Goal: Task Accomplishment & Management: Manage account settings

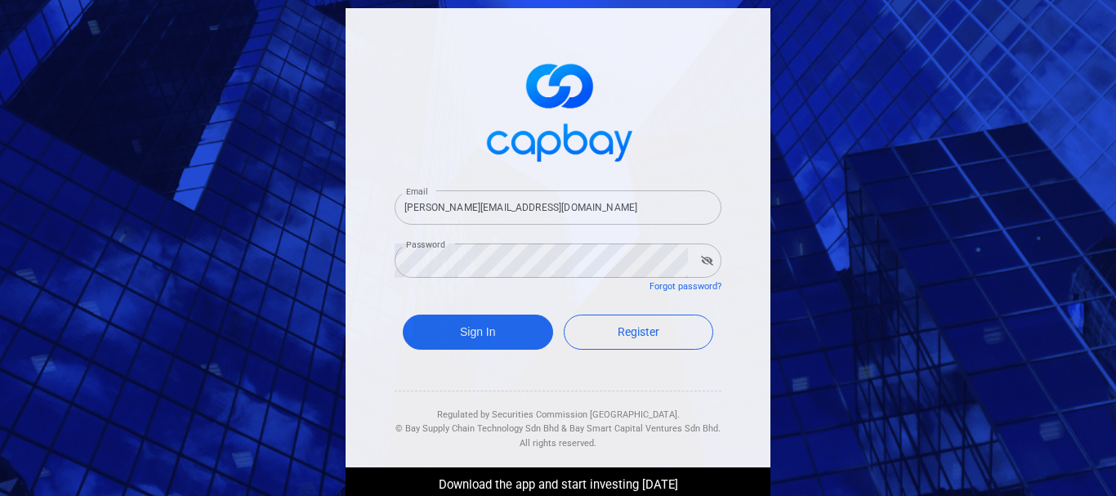
click at [471, 334] on button "Sign In" at bounding box center [478, 332] width 150 height 35
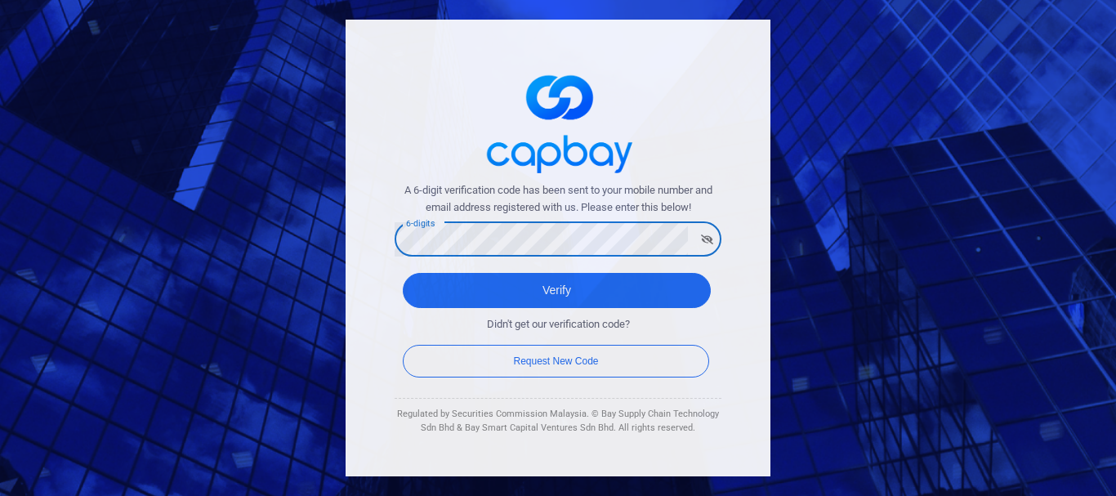
click at [403, 273] on button "Verify" at bounding box center [557, 290] width 308 height 35
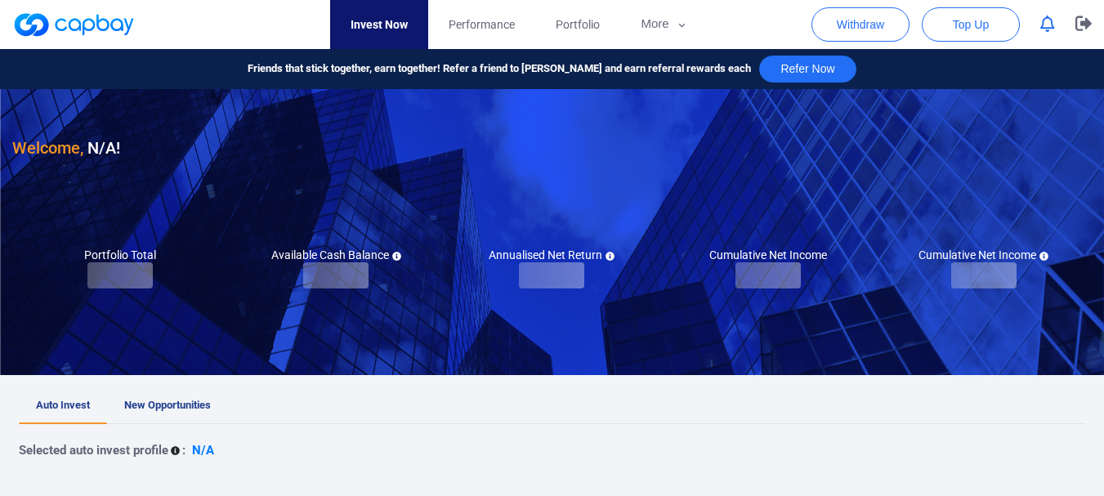
checkbox input "true"
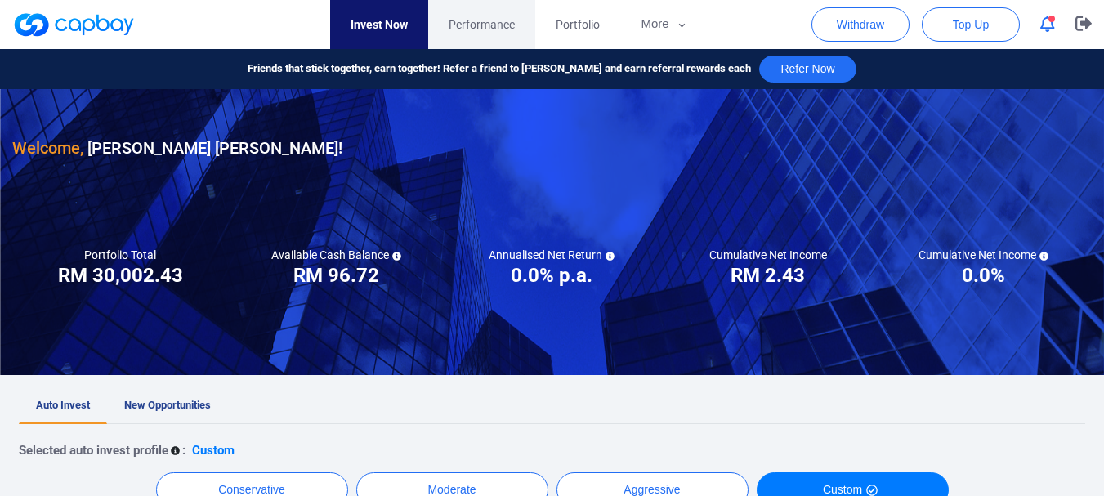
click at [473, 28] on span "Performance" at bounding box center [481, 25] width 66 height 18
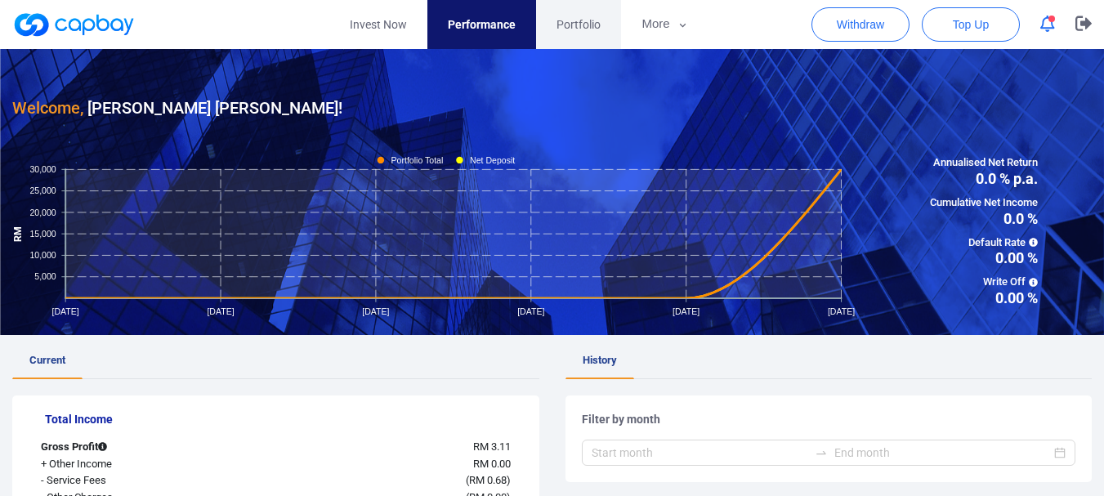
click at [573, 21] on span "Portfolio" at bounding box center [578, 25] width 44 height 18
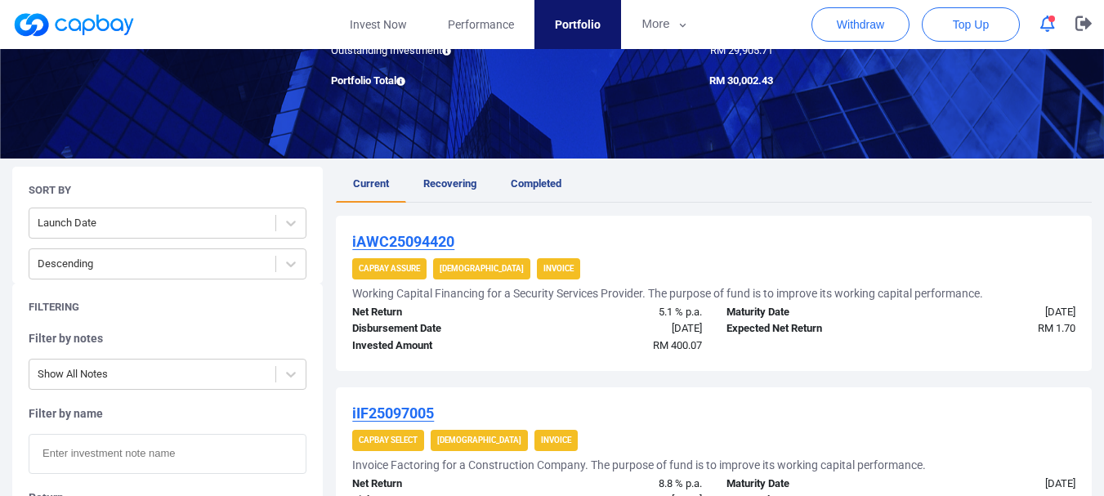
scroll to position [245, 0]
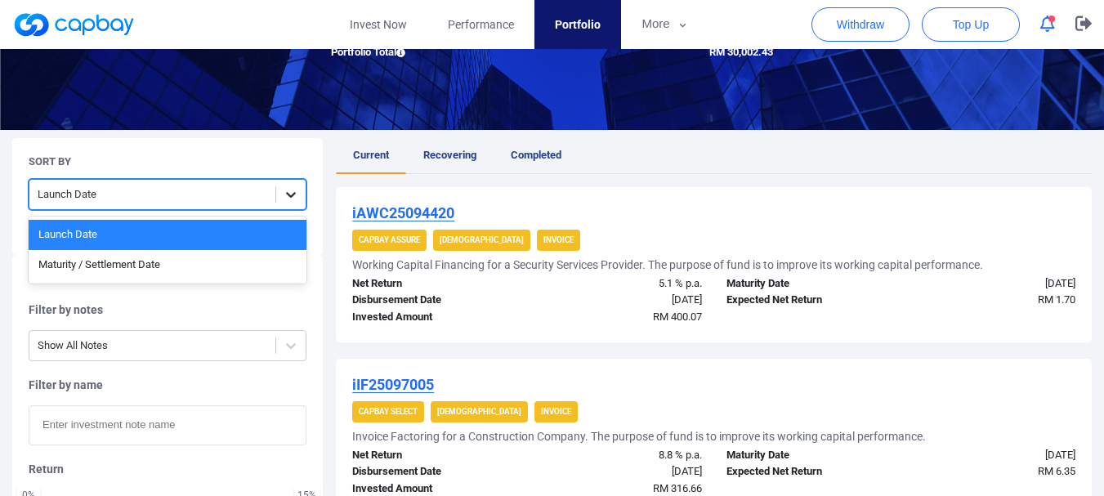
click at [288, 194] on icon at bounding box center [291, 195] width 10 height 6
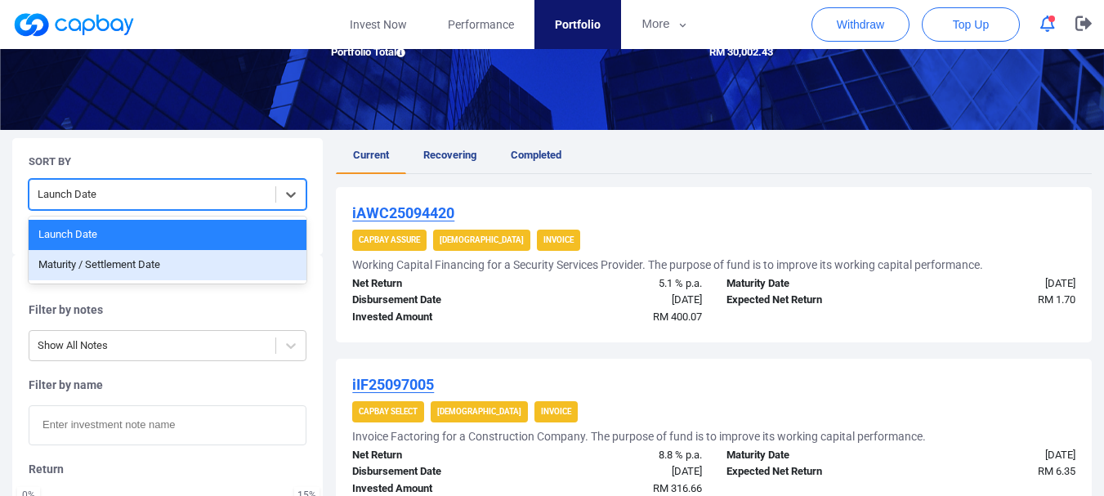
click at [155, 264] on div "Maturity / Settlement Date" at bounding box center [168, 265] width 278 height 30
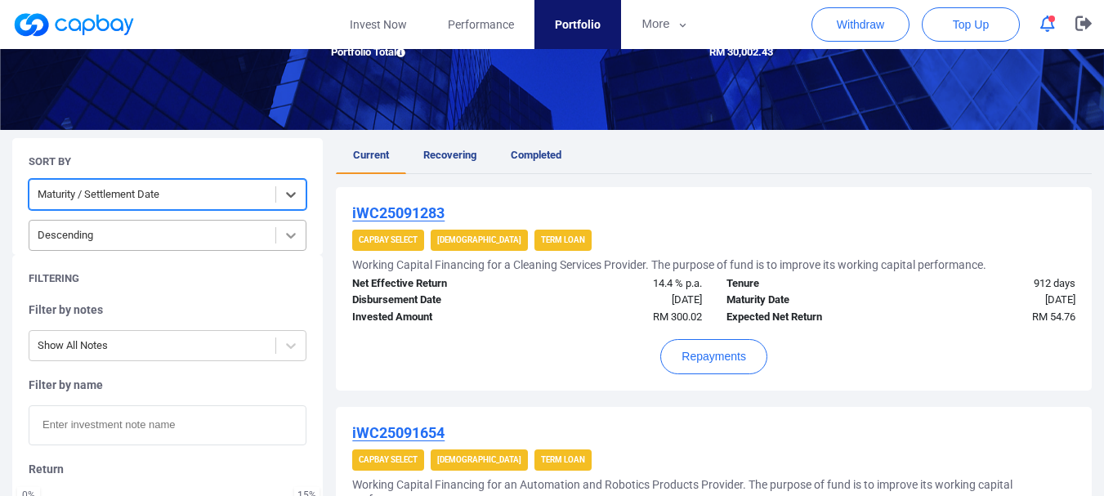
click at [290, 235] on icon at bounding box center [291, 235] width 16 height 16
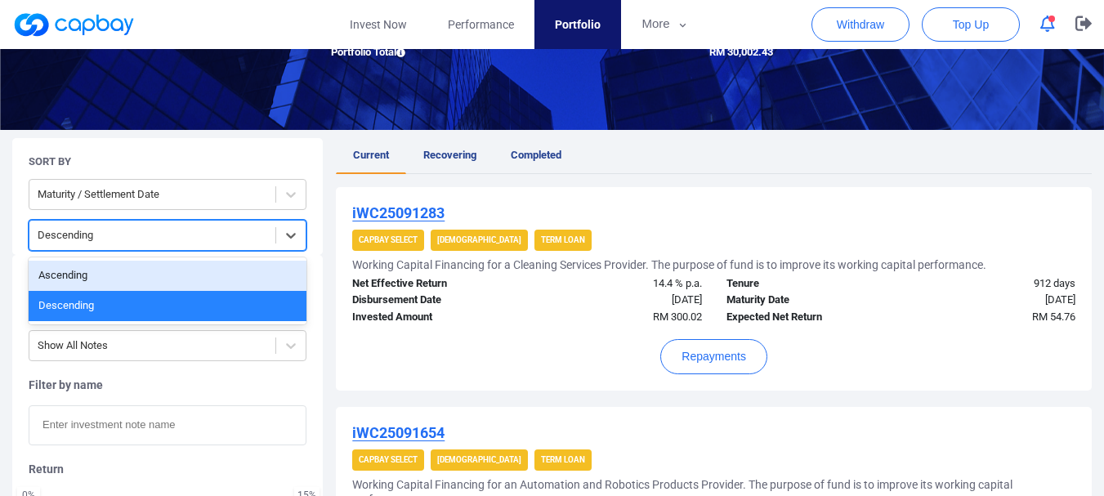
click at [216, 286] on div "Ascending" at bounding box center [168, 276] width 278 height 30
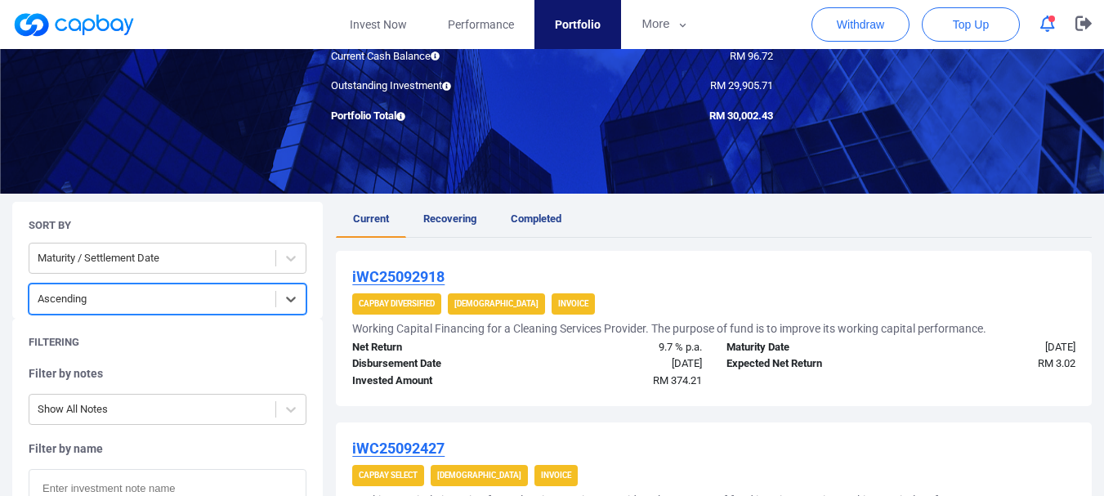
scroll to position [0, 0]
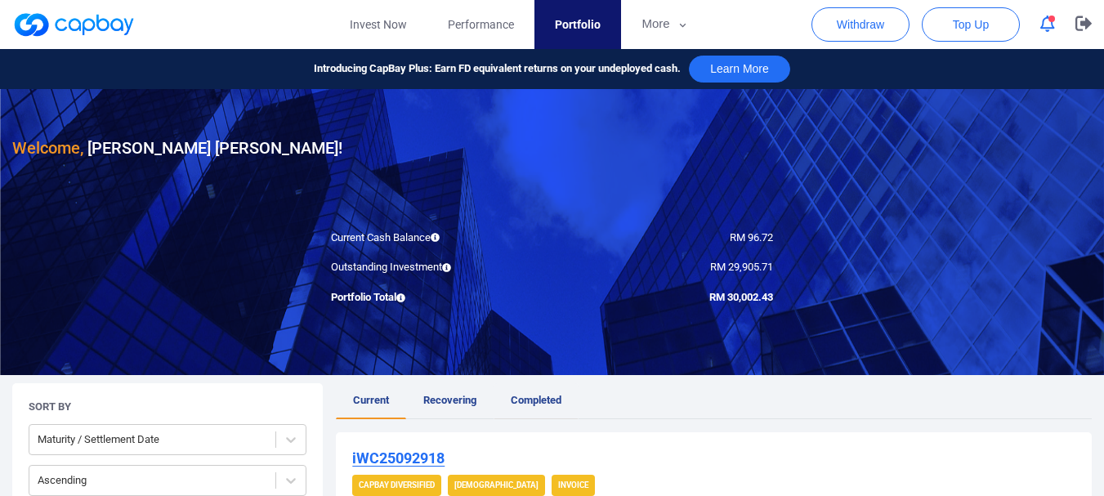
click at [530, 392] on link "Completed" at bounding box center [535, 401] width 85 height 36
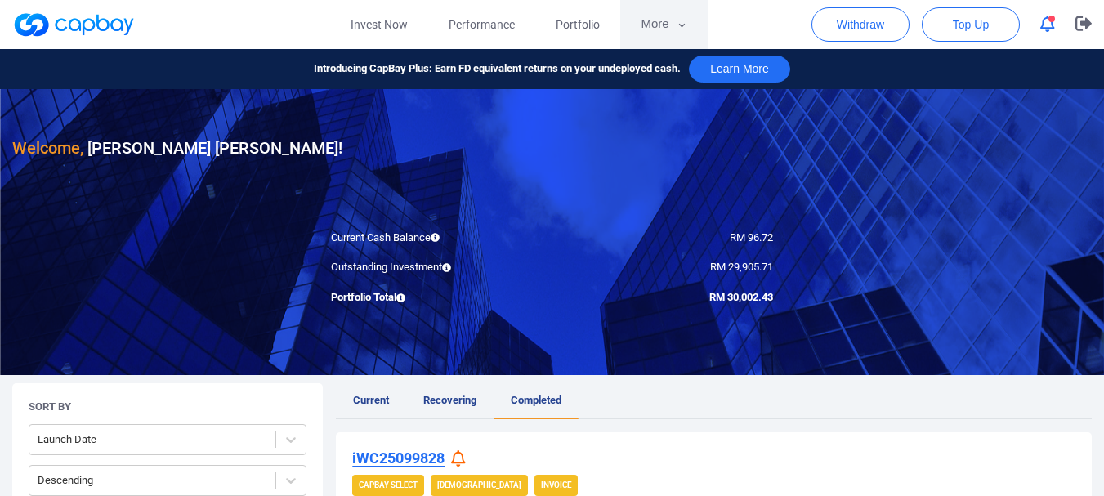
click at [655, 20] on button "More" at bounding box center [663, 24] width 87 height 49
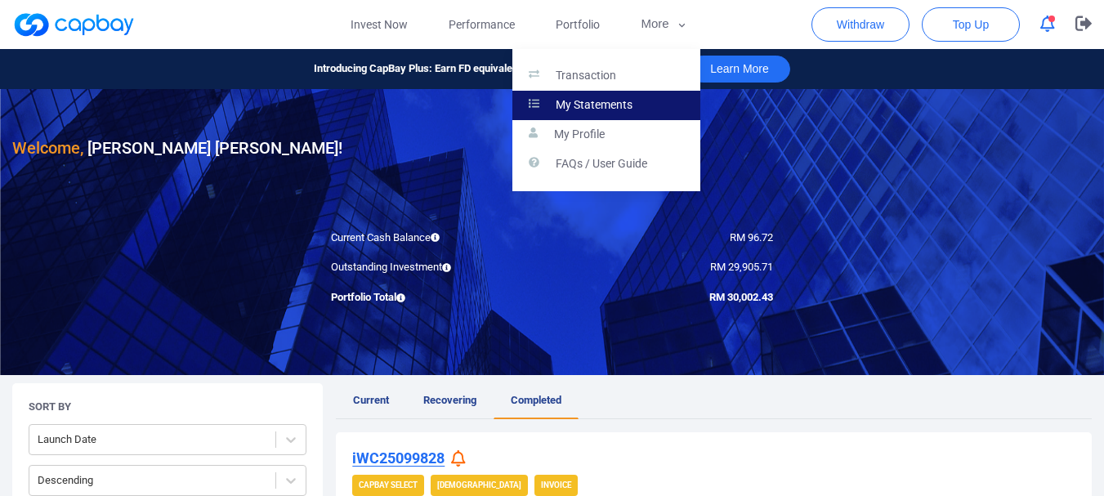
click at [576, 108] on p "My Statements" at bounding box center [594, 105] width 77 height 15
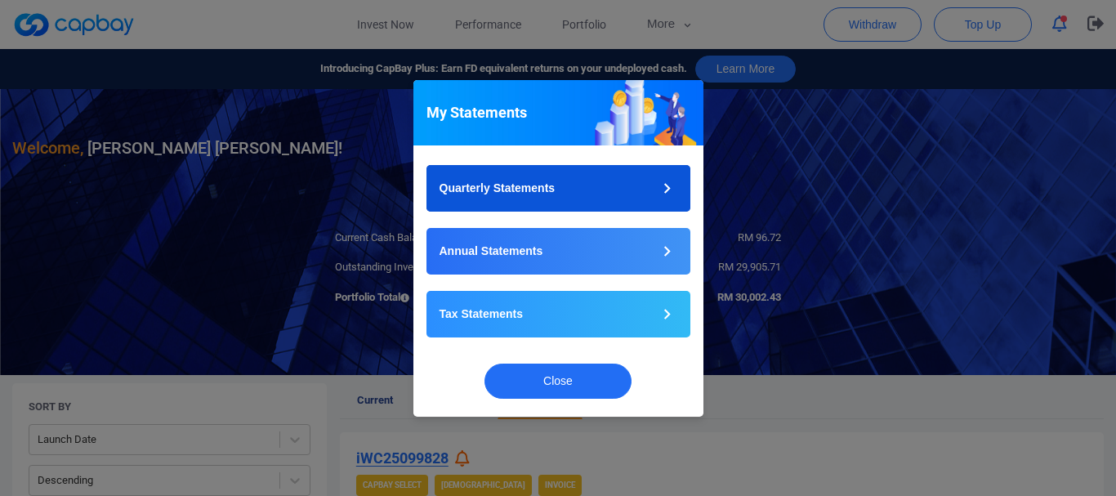
click at [624, 191] on button "Quarterly Statements" at bounding box center [558, 188] width 264 height 47
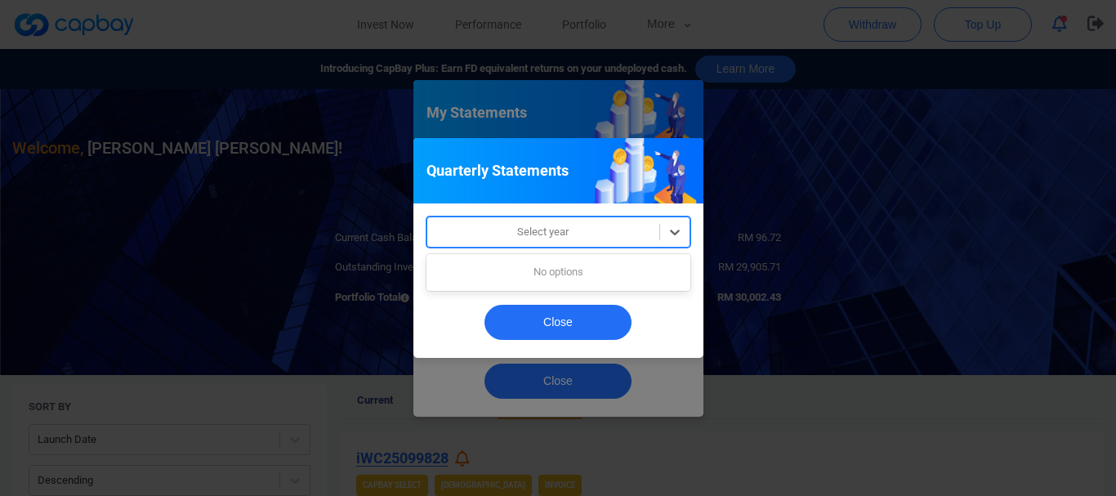
click at [575, 234] on div at bounding box center [543, 232] width 216 height 20
click at [672, 230] on icon at bounding box center [675, 232] width 16 height 16
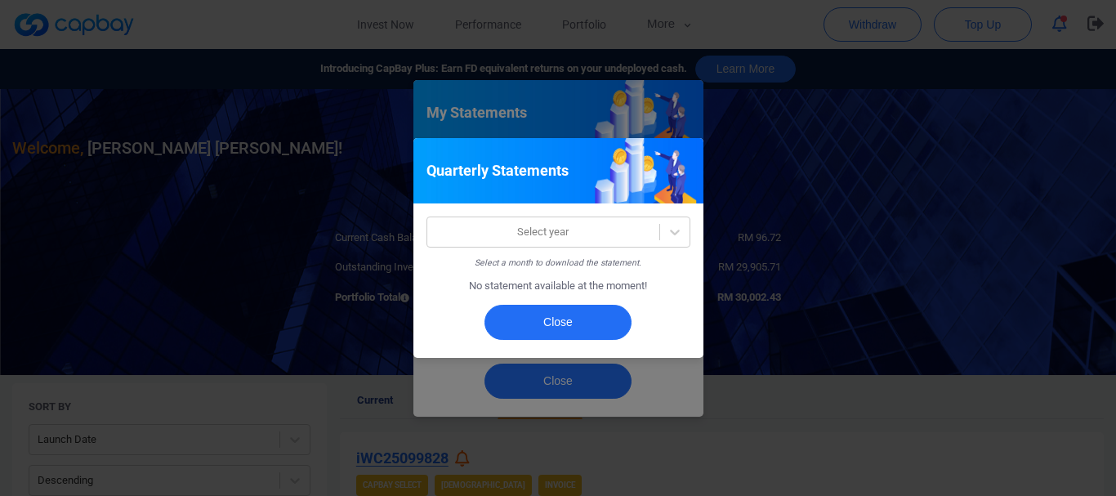
click at [787, 419] on div "Quarterly Statements Select year Select a month to download the statement. No s…" at bounding box center [558, 248] width 1116 height 496
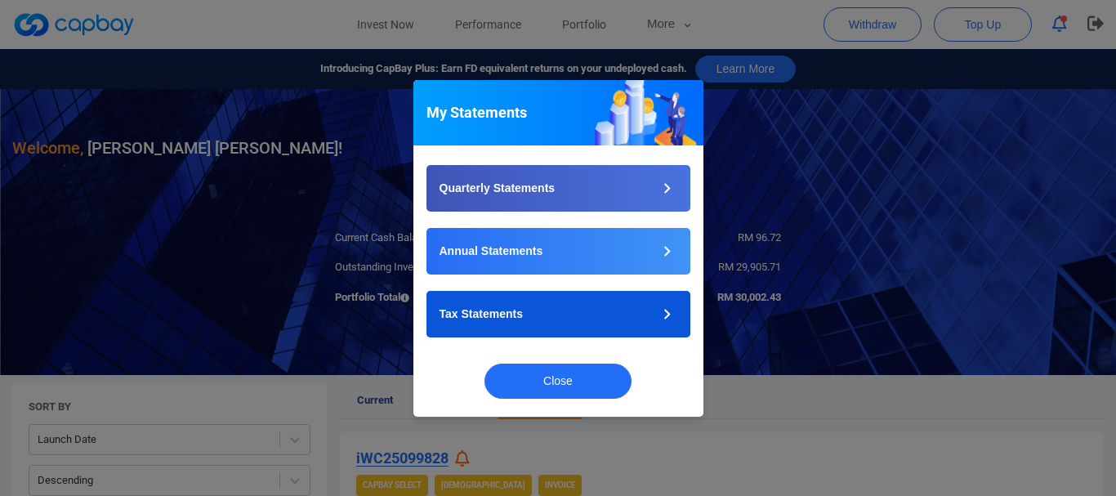
click at [641, 313] on button "Tax Statements" at bounding box center [558, 314] width 264 height 47
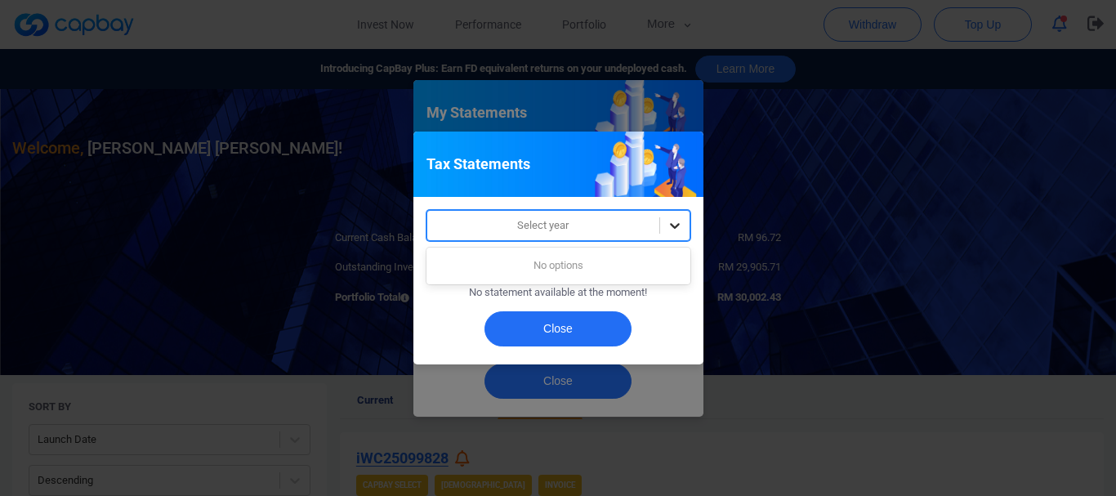
click at [665, 220] on div at bounding box center [674, 225] width 29 height 29
click at [681, 225] on icon at bounding box center [675, 225] width 16 height 16
click at [584, 232] on div at bounding box center [543, 226] width 216 height 20
type input "2025"
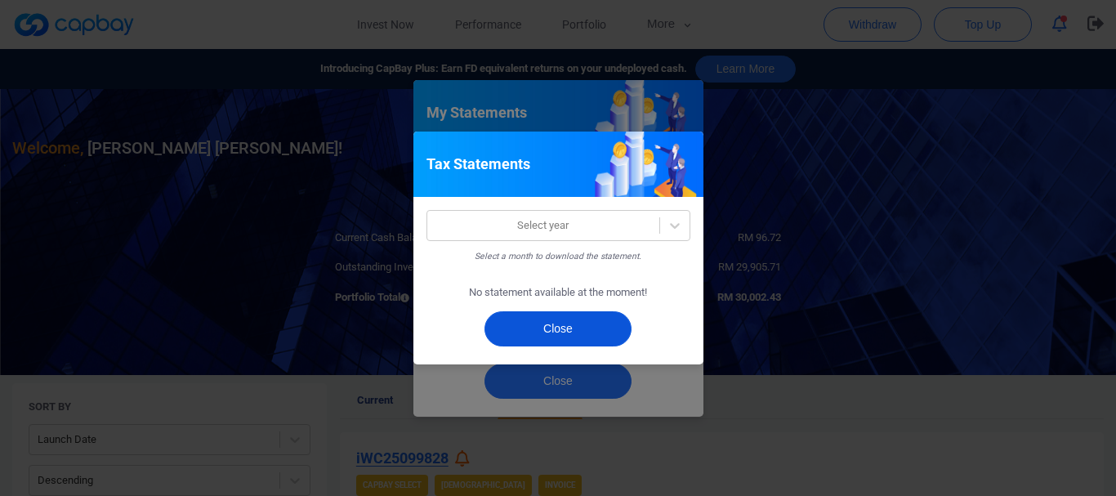
click at [558, 328] on button "Close" at bounding box center [557, 328] width 147 height 35
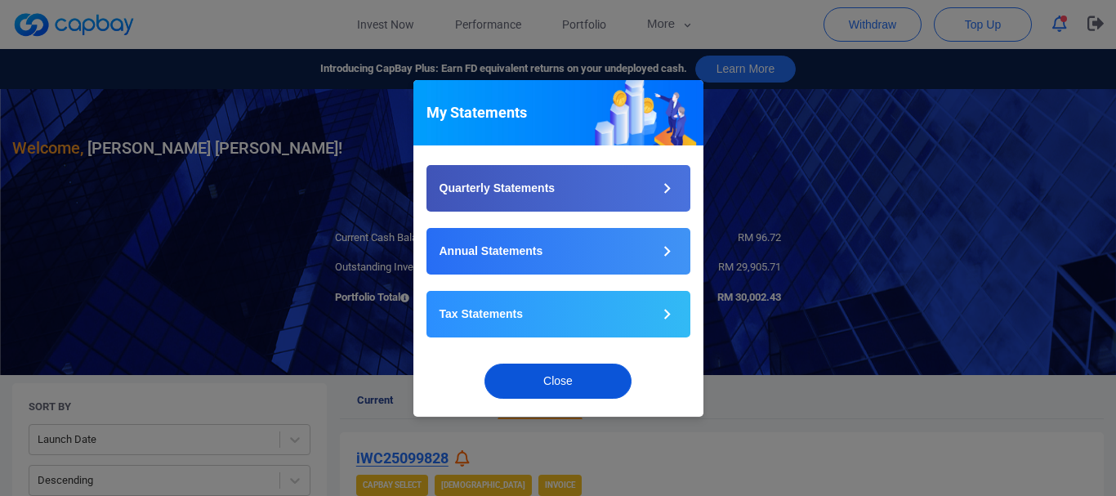
click at [569, 390] on button "Close" at bounding box center [557, 381] width 147 height 35
